Goal: Information Seeking & Learning: Find specific page/section

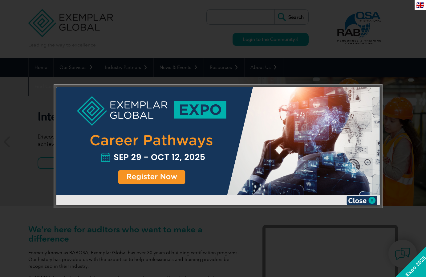
click at [176, 61] on div at bounding box center [213, 138] width 426 height 277
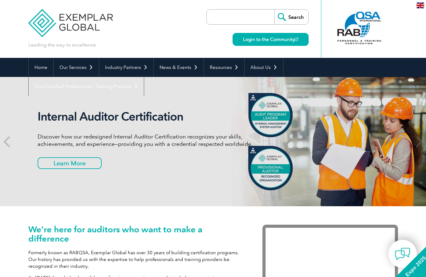
click at [244, 17] on input "search" at bounding box center [242, 17] width 65 height 15
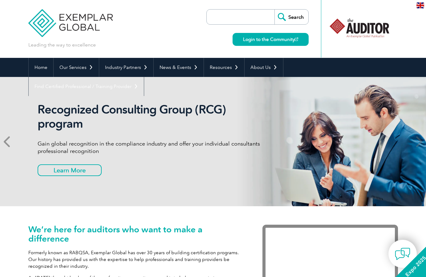
click at [6, 142] on icon at bounding box center [8, 142] width 8 height 0
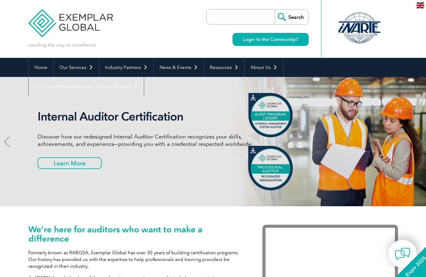
click at [277, 113] on div "Internal Auditor Certification Discover how our redesigned Internal Auditor Cer…" at bounding box center [213, 141] width 370 height 129
click at [275, 181] on div "Internal Auditor Certification Discover how our redesigned Internal Auditor Cer…" at bounding box center [213, 141] width 370 height 129
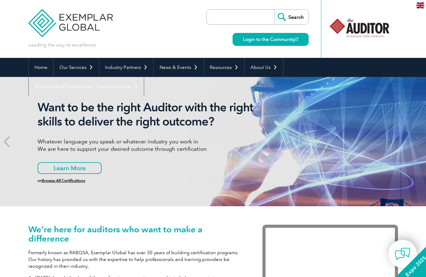
click at [188, 228] on h1 "We’re here for auditors who want to make a difference" at bounding box center [136, 234] width 216 height 18
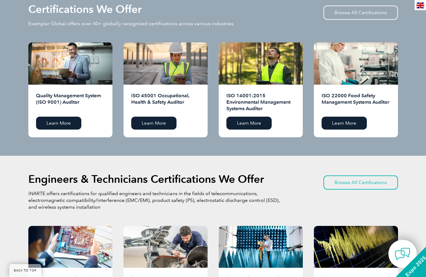
scroll to position [629, 0]
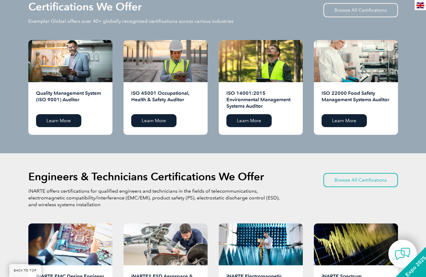
click at [92, 93] on h2 "Quality Management System (ISO 9001) Auditor" at bounding box center [70, 100] width 69 height 20
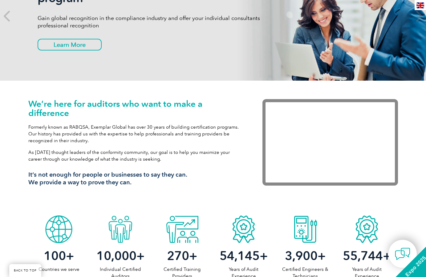
scroll to position [0, 0]
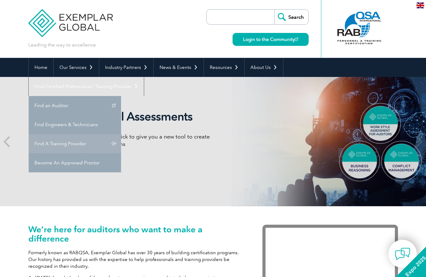
click at [121, 134] on link "Find A Training Provider" at bounding box center [75, 143] width 92 height 19
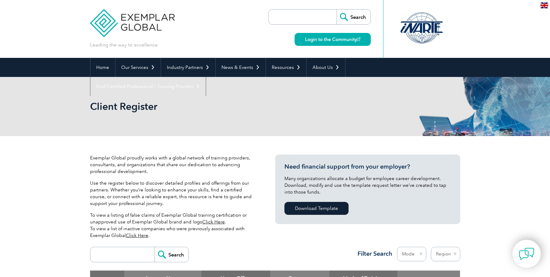
click at [137, 104] on h2 "Client Register" at bounding box center [219, 107] width 259 height 10
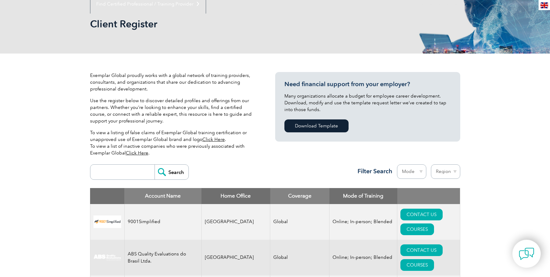
scroll to position [94, 0]
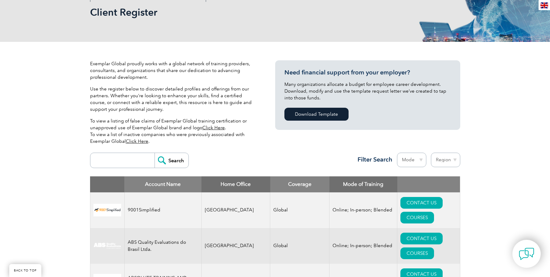
click at [336, 73] on h3 "Need financial support from your employer?" at bounding box center [367, 73] width 166 height 8
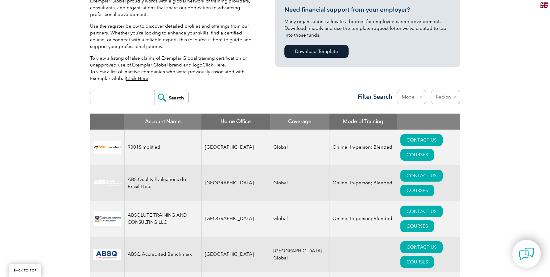
click at [431, 90] on select "Region Australia Bahrain Bangladesh Brazil Canada Colombia Dominican Republic E…" at bounding box center [445, 97] width 29 height 14
select select "Indonesia"
click option "Indonesia" at bounding box center [0, 0] width 0 height 0
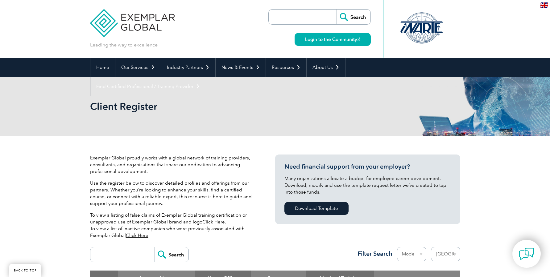
select select "[GEOGRAPHIC_DATA]"
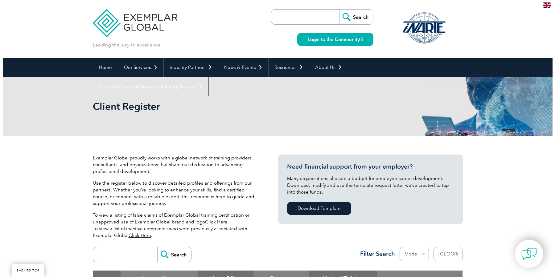
scroll to position [189, 0]
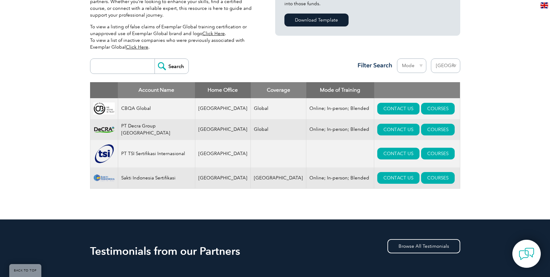
click at [170, 129] on td "PT Decra Group [GEOGRAPHIC_DATA]" at bounding box center [156, 129] width 77 height 21
click at [423, 183] on link "COURSES" at bounding box center [438, 178] width 34 height 12
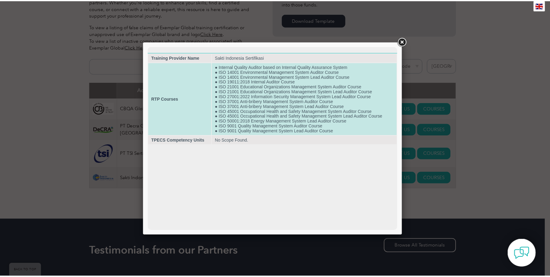
scroll to position [0, 0]
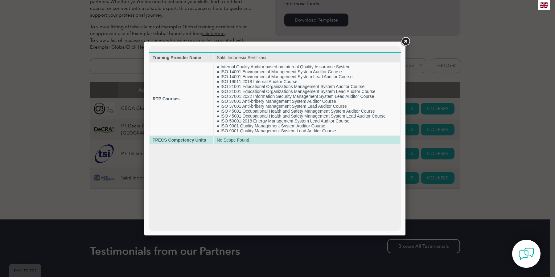
click at [236, 144] on td "No Scope Found." at bounding box center [307, 140] width 186 height 9
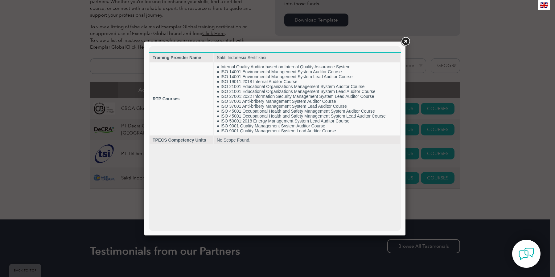
click at [405, 39] on link at bounding box center [405, 41] width 11 height 11
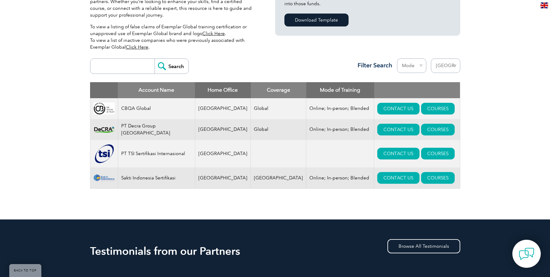
scroll to position [126, 0]
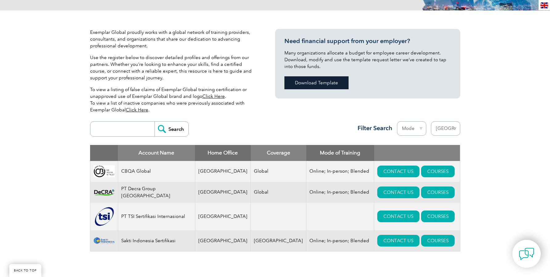
click at [314, 87] on link "Download Template" at bounding box center [316, 82] width 64 height 13
click at [491, 126] on div "Exemplar Global proudly works with a global network of training providers, cons…" at bounding box center [275, 146] width 550 height 272
click at [140, 245] on td "Sakti Indonesia Sertifikasi" at bounding box center [156, 241] width 77 height 21
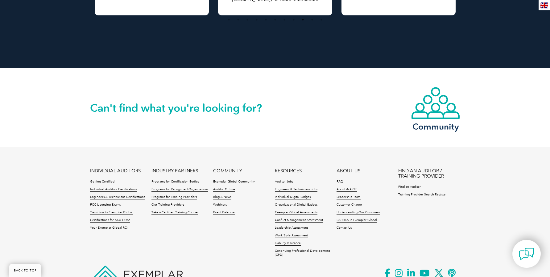
scroll to position [660, 0]
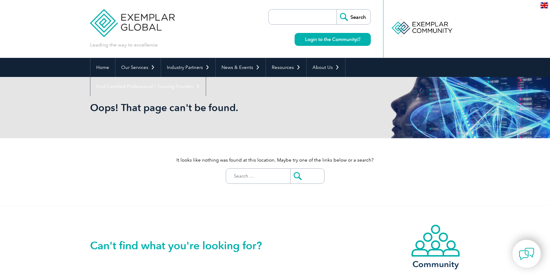
click at [289, 21] on input "search" at bounding box center [304, 17] width 65 height 15
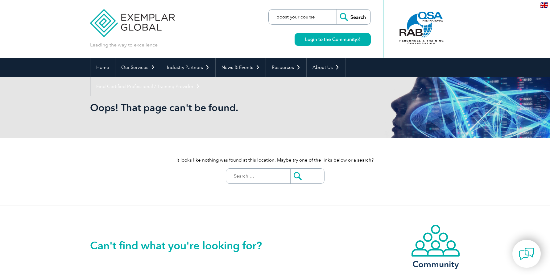
type input "boost your course"
click at [336, 10] on input "Search" at bounding box center [353, 17] width 34 height 15
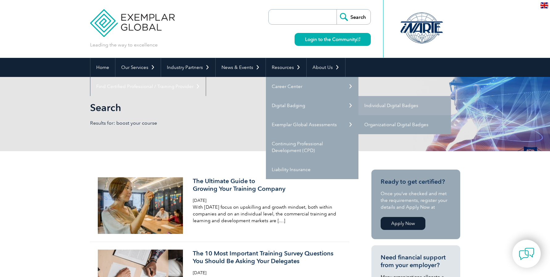
click at [376, 123] on link "Organizational Digital Badges" at bounding box center [404, 124] width 92 height 19
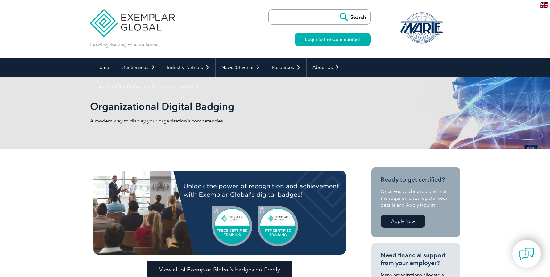
click at [358, 122] on div "Organizational Digital Badging A modern way to display your organization's comp…" at bounding box center [275, 113] width 370 height 72
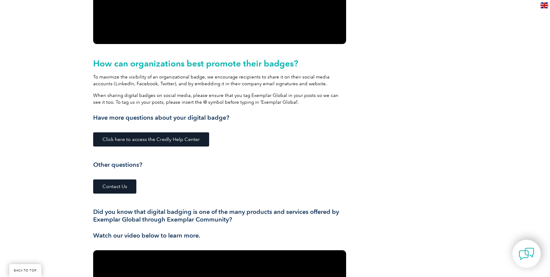
scroll to position [629, 0]
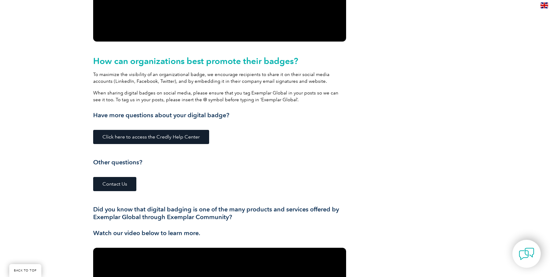
click at [182, 115] on h3 "Have more questions about your digital badge?" at bounding box center [219, 116] width 253 height 8
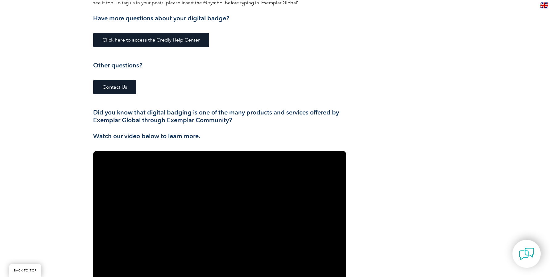
scroll to position [660, 0]
